Goal: Task Accomplishment & Management: Complete application form

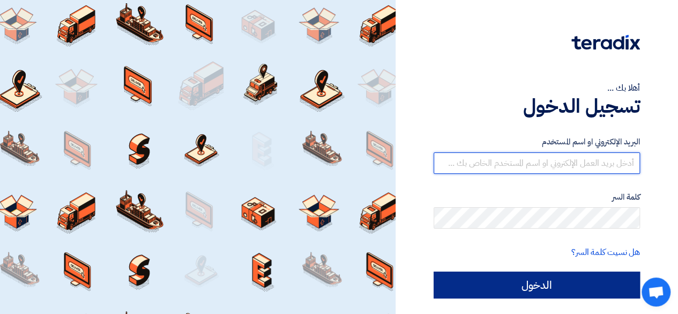
type input "[EMAIL_ADDRESS][DOMAIN_NAME]"
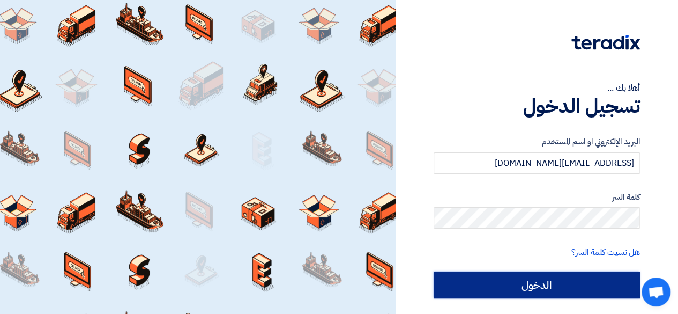
click at [526, 277] on input "الدخول" at bounding box center [537, 284] width 206 height 27
type input "Sign in"
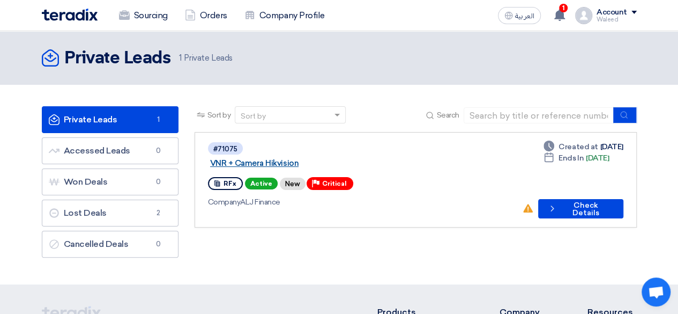
click at [303, 158] on link "VNR + Camera Hikvision" at bounding box center [344, 163] width 268 height 10
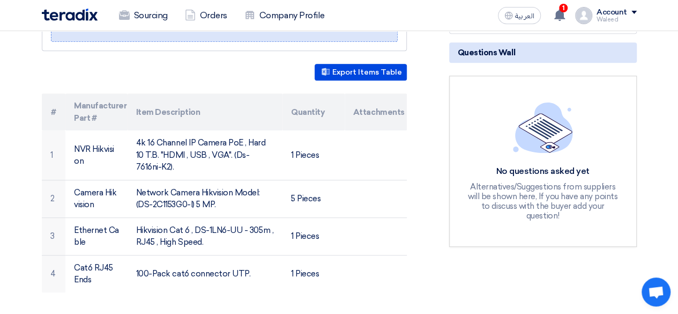
scroll to position [240, 0]
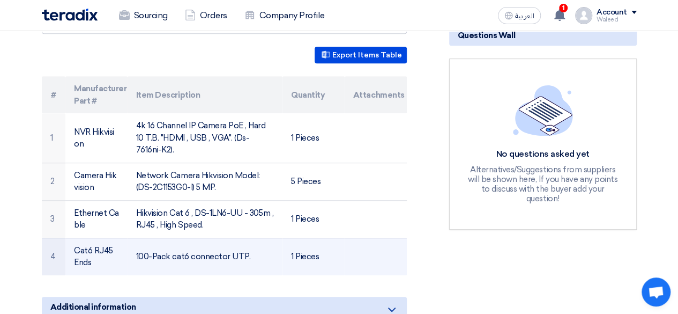
drag, startPoint x: 45, startPoint y: 71, endPoint x: 326, endPoint y: 252, distance: 334.2
click at [326, 252] on table "# Manufacturer Part # Item Description Quantity Attachments 1 NVR Hikvision 4k …" at bounding box center [224, 175] width 365 height 199
copy table "# Manufacturer Part # Item Description Quantity Attachments 1 NVR Hikvision 4k …"
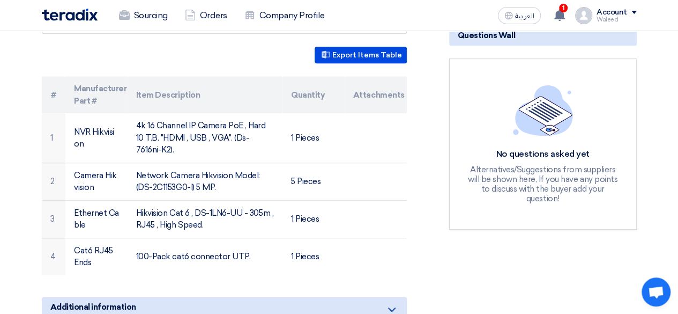
click at [425, 173] on div "VNR + Camera Hikvision Buyer Information [PERSON_NAME] Senior Admin & Procureme…" at bounding box center [237, 176] width 407 height 508
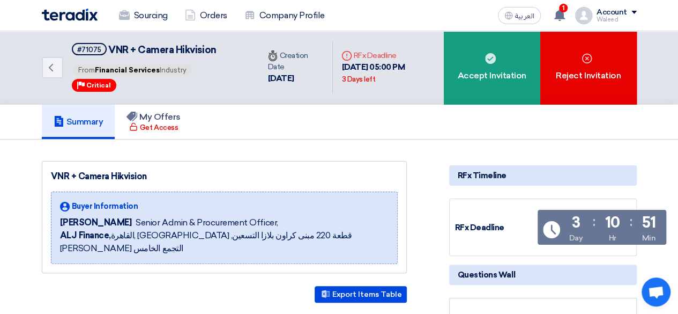
scroll to position [0, 0]
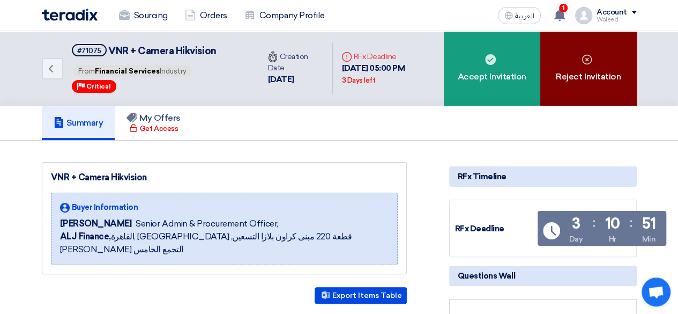
click at [584, 56] on use at bounding box center [587, 59] width 10 height 10
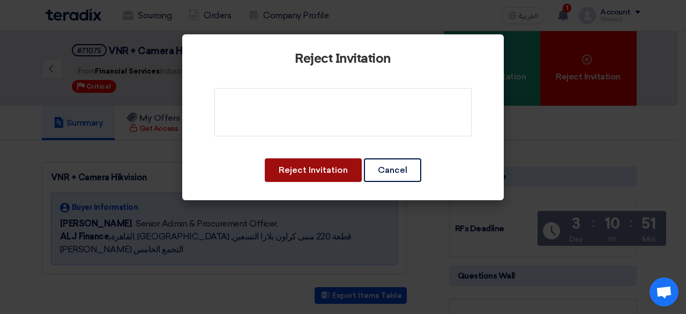
click at [309, 170] on button "Reject Invitation" at bounding box center [313, 170] width 97 height 24
